Goal: Feedback & Contribution: Contribute content

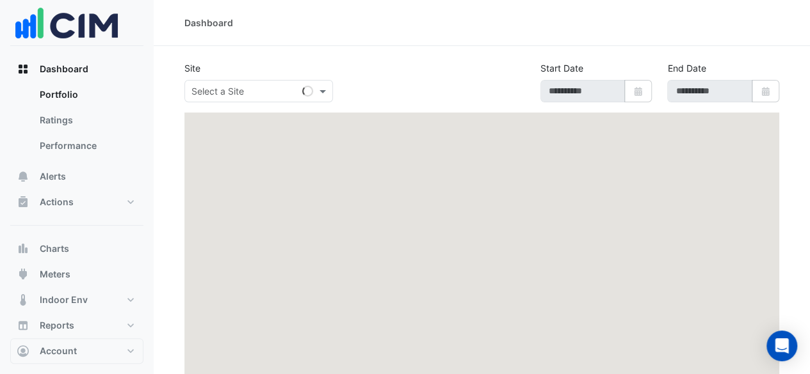
type input "**********"
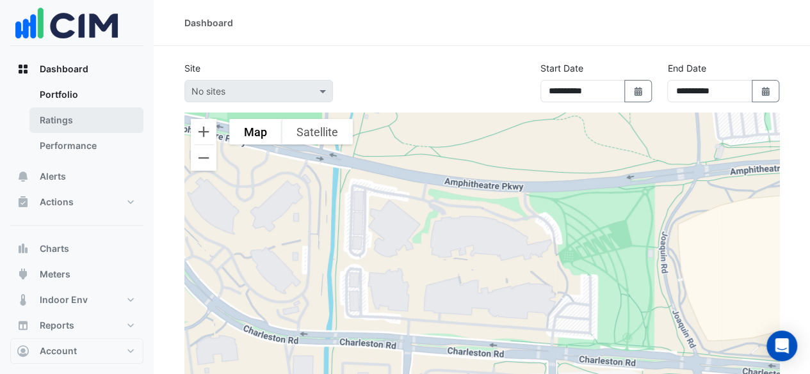
click at [86, 128] on link "Ratings" at bounding box center [86, 121] width 114 height 26
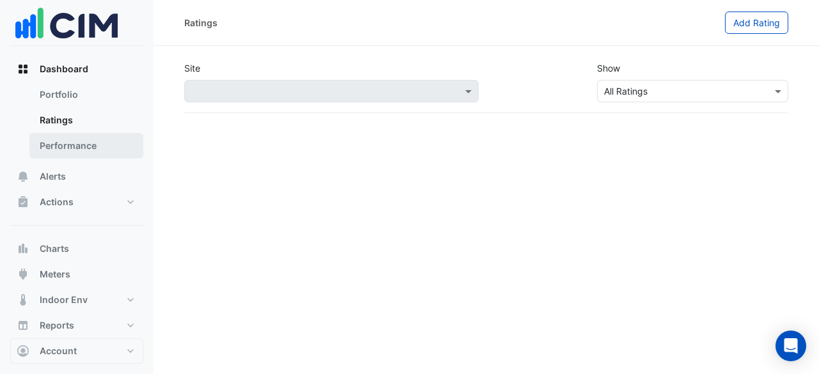
click at [93, 136] on link "Performance" at bounding box center [86, 146] width 114 height 26
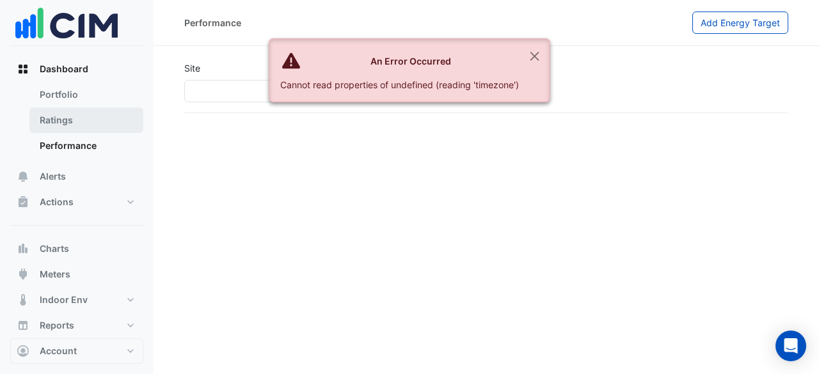
click at [99, 116] on link "Ratings" at bounding box center [86, 121] width 114 height 26
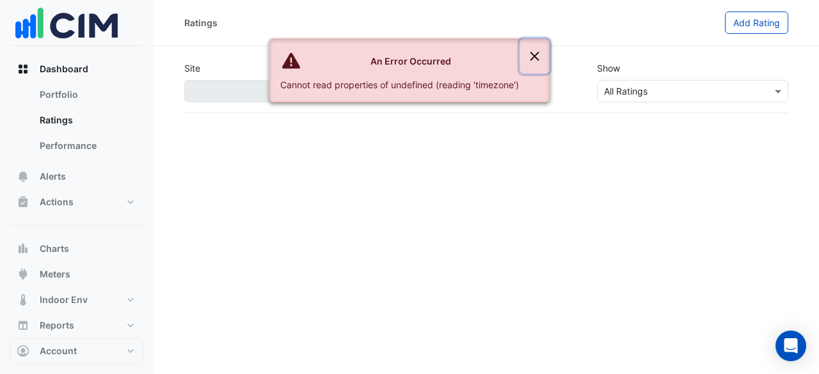
click at [529, 54] on button "Close" at bounding box center [534, 56] width 29 height 35
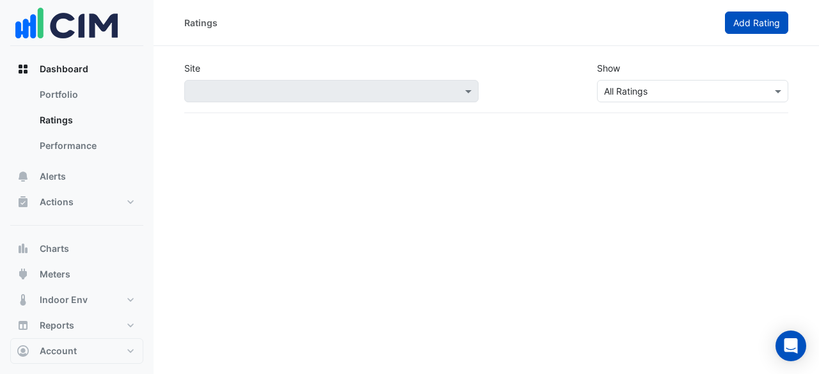
click at [737, 29] on button "Add Rating" at bounding box center [756, 23] width 63 height 22
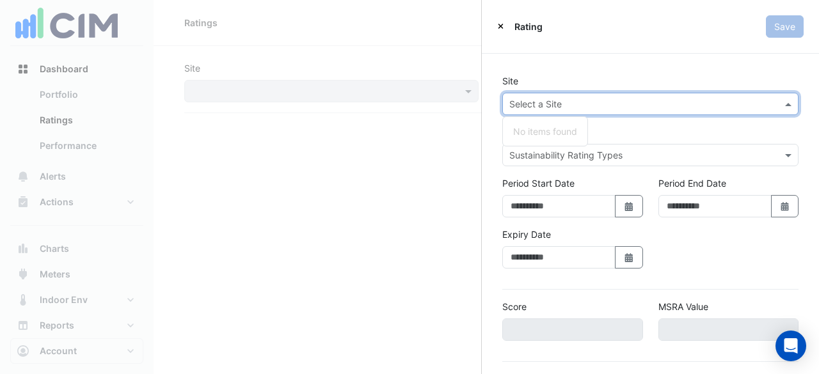
click at [686, 98] on input "text" at bounding box center [637, 104] width 257 height 13
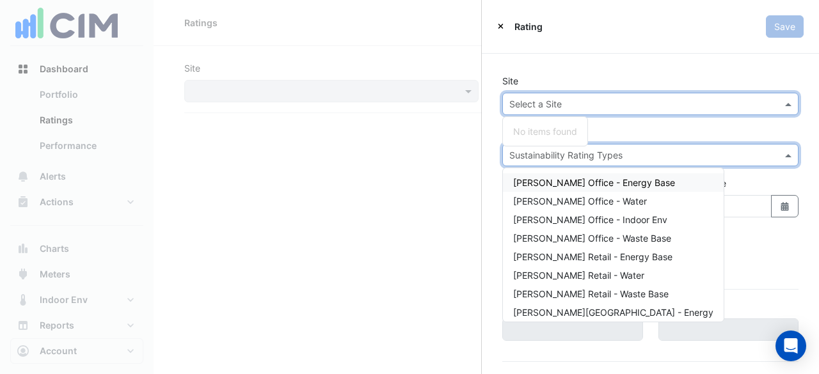
click at [659, 152] on input "text" at bounding box center [637, 155] width 257 height 13
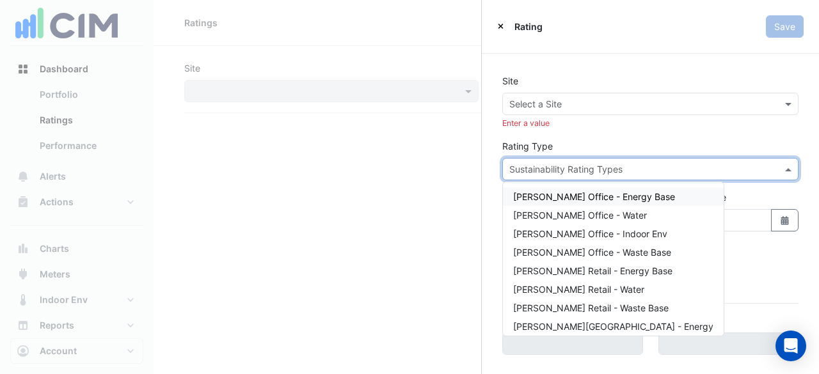
click at [633, 191] on span "[PERSON_NAME] Office - Energy Base" at bounding box center [594, 196] width 162 height 11
